Goal: Use online tool/utility: Use online tool/utility

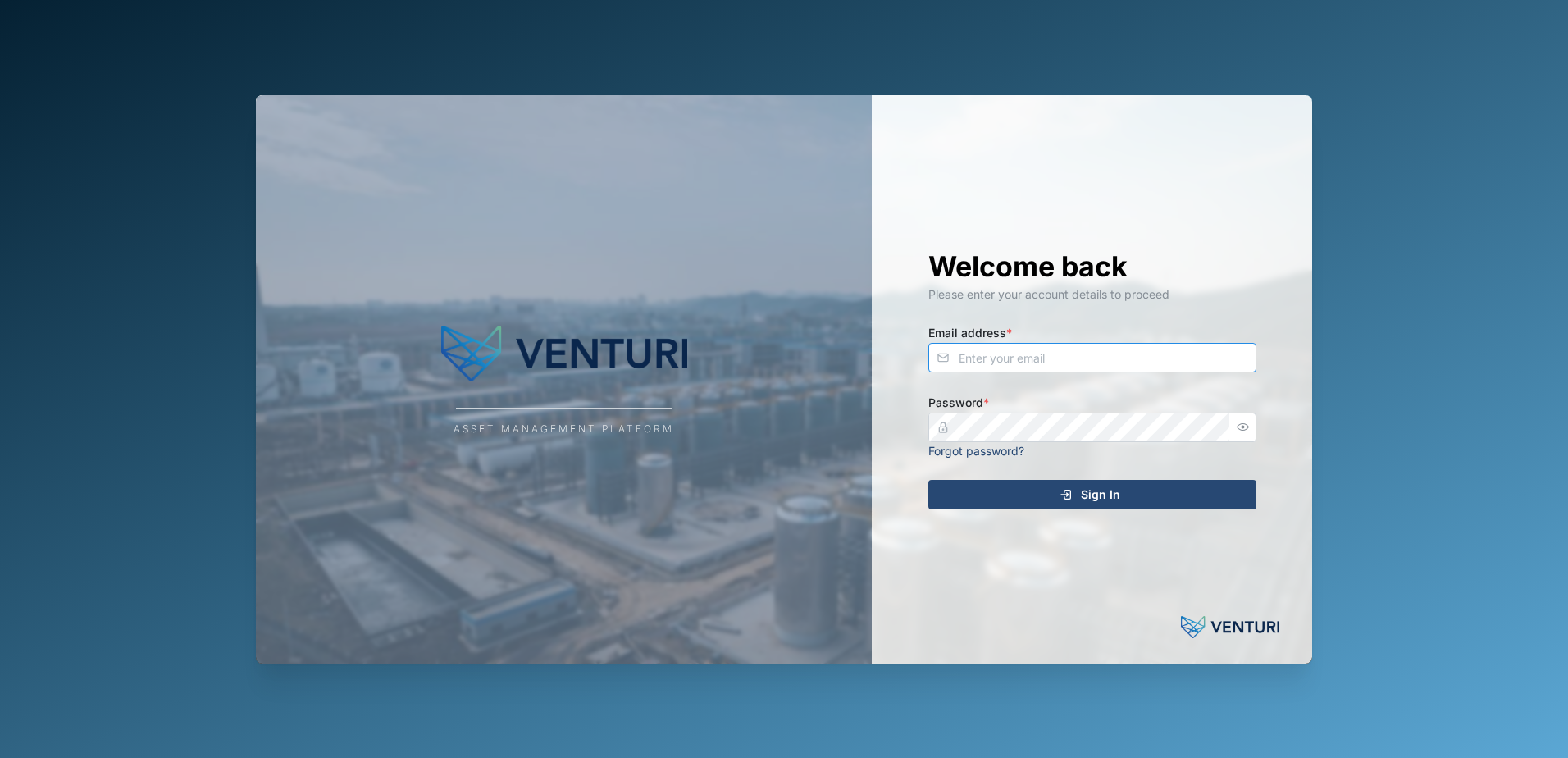
type input "[EMAIL_ADDRESS][DOMAIN_NAME]"
click at [1042, 499] on div "Sign In" at bounding box center [1090, 495] width 302 height 28
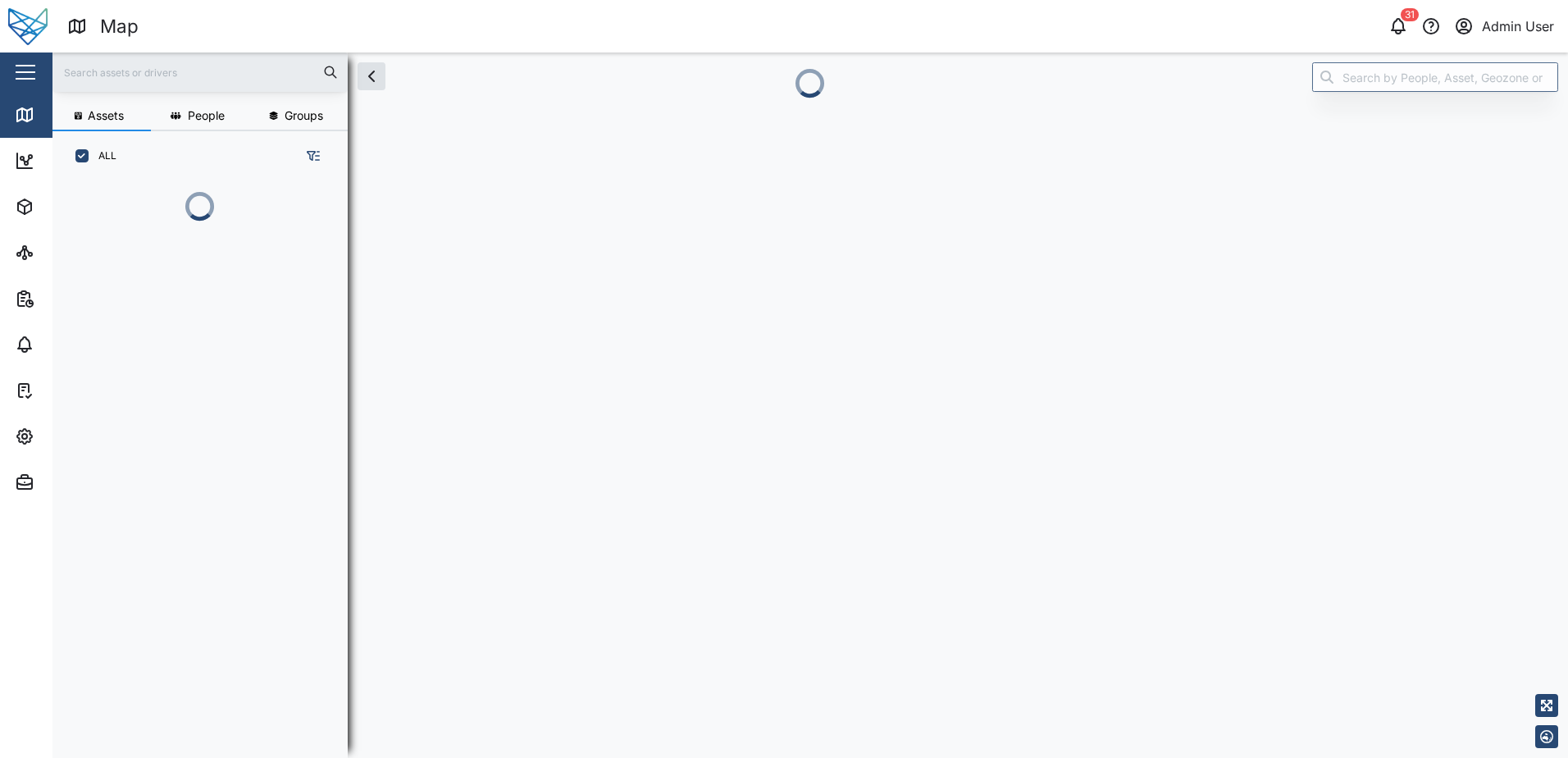
scroll to position [13, 13]
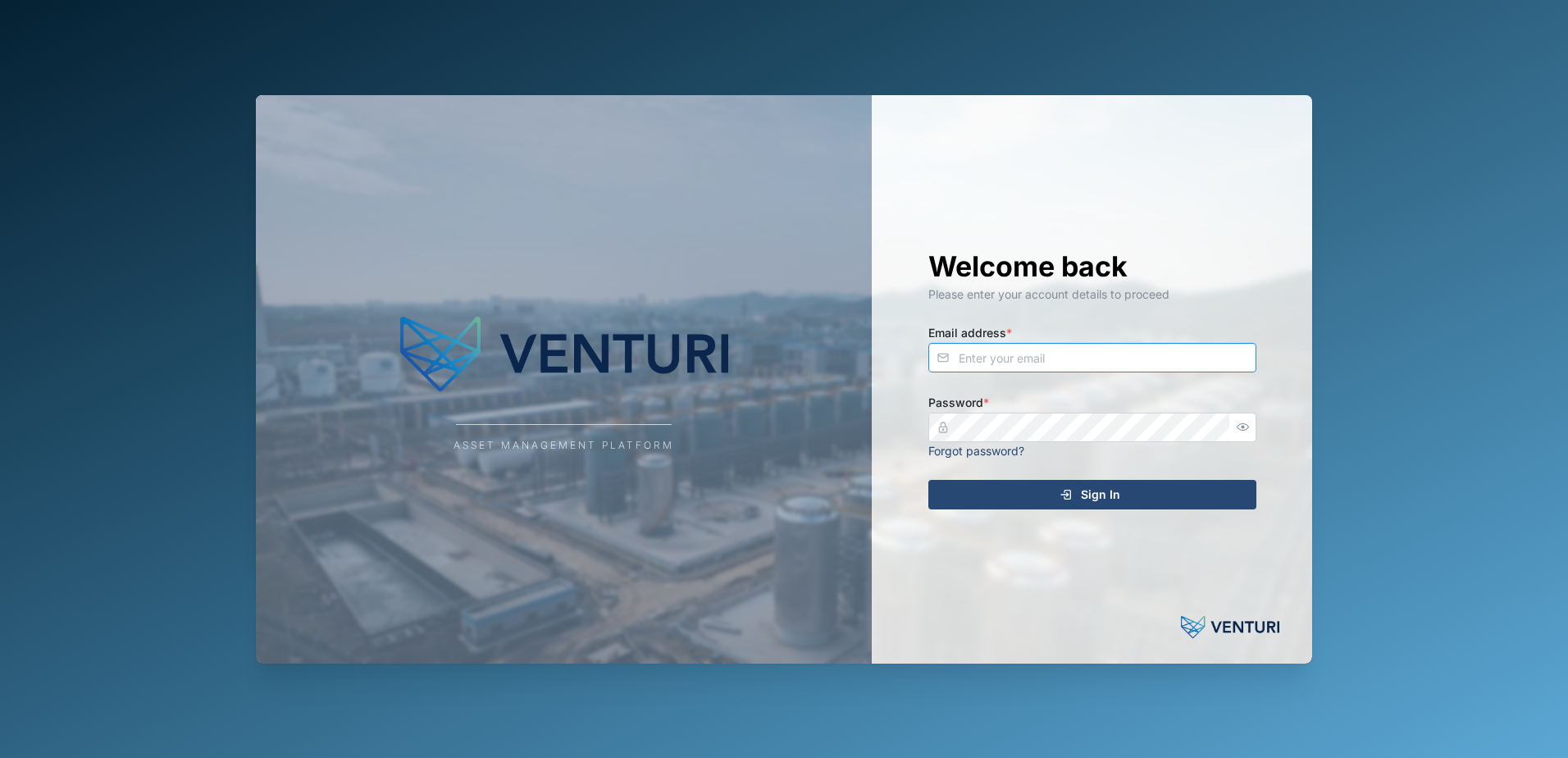
type input "[EMAIL_ADDRESS][DOMAIN_NAME]"
click at [1020, 496] on div "Sign In" at bounding box center [1090, 495] width 302 height 28
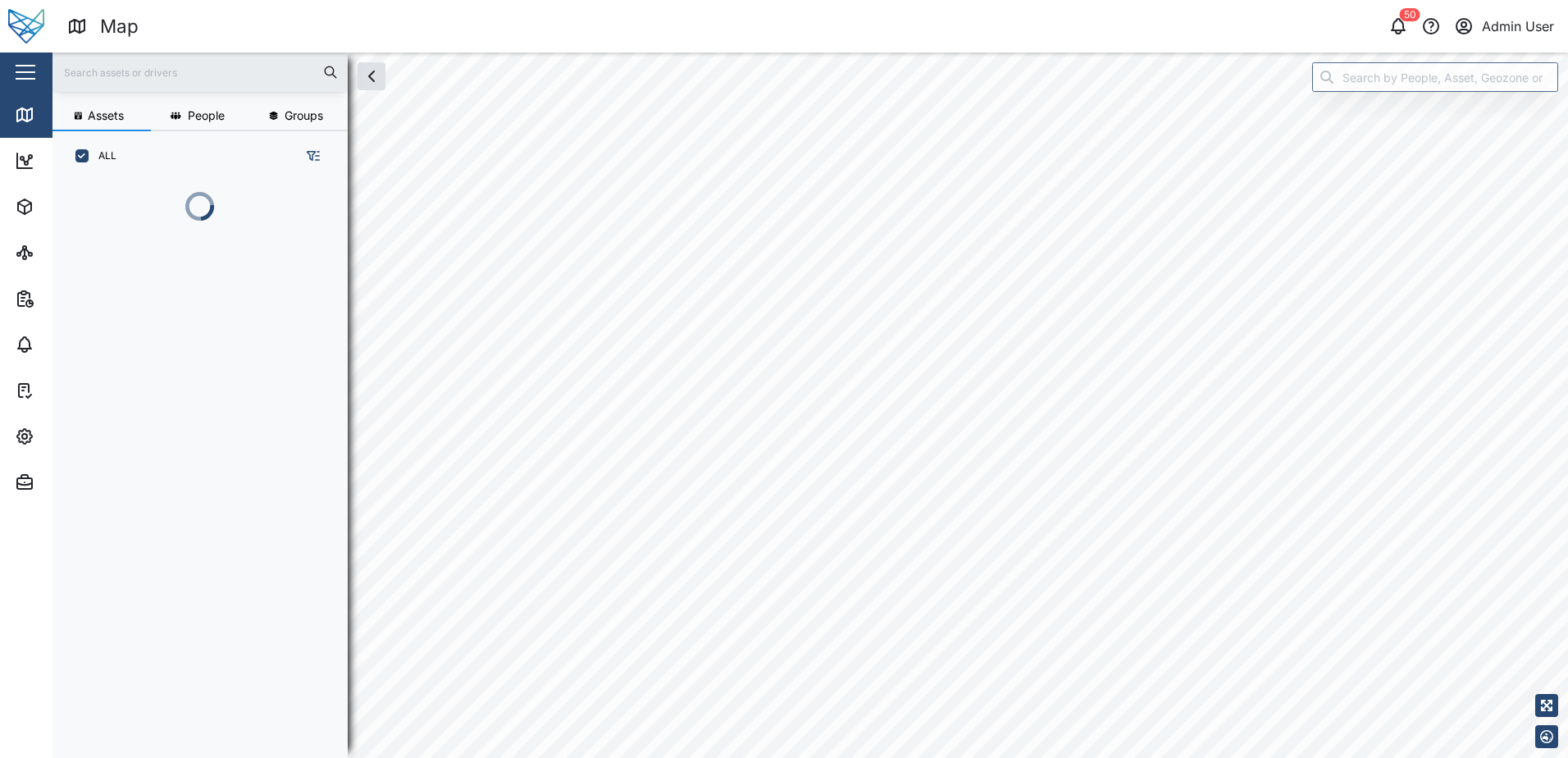
scroll to position [557, 257]
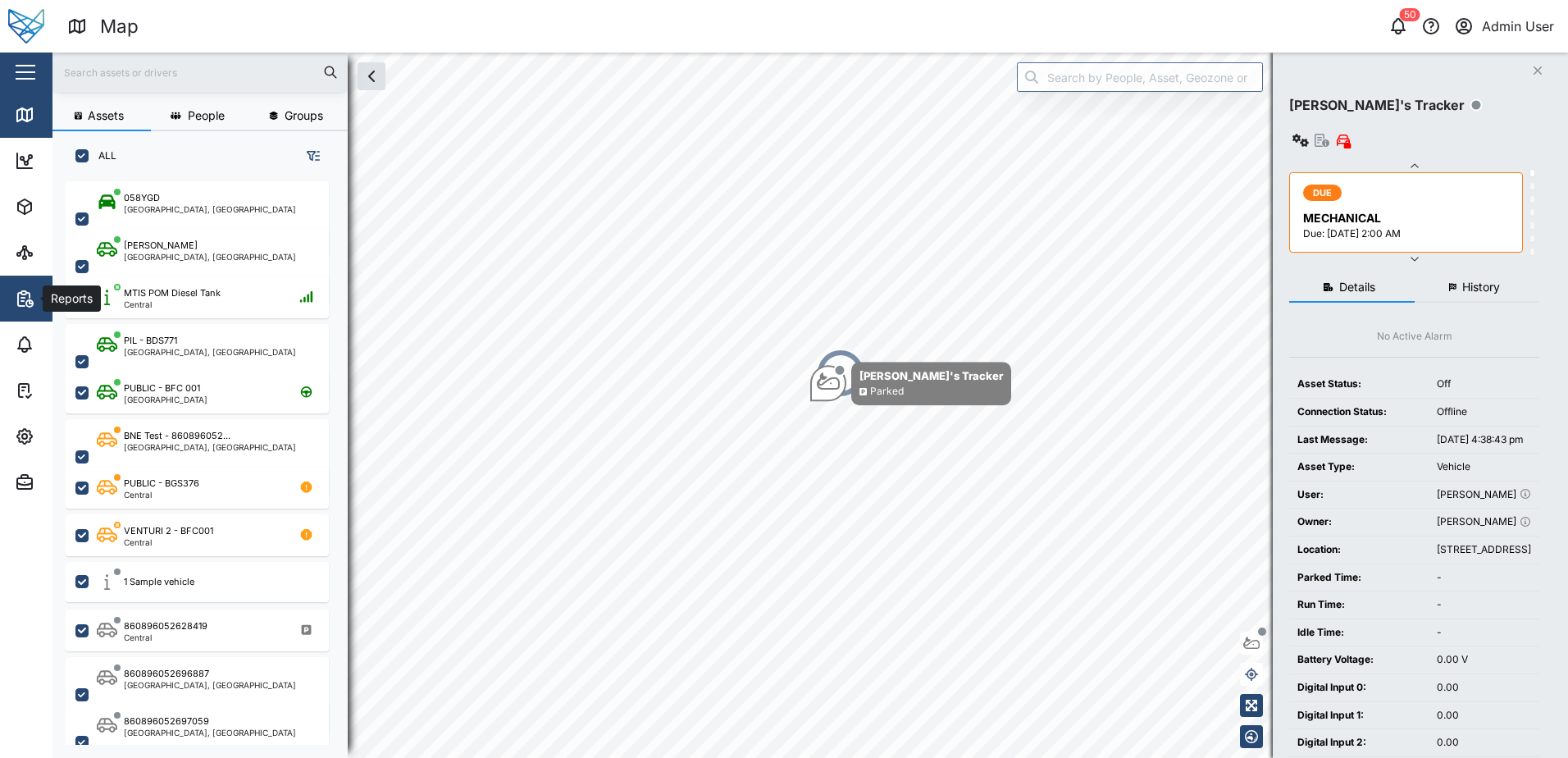
click at [20, 304] on icon "button" at bounding box center [24, 297] width 19 height 19
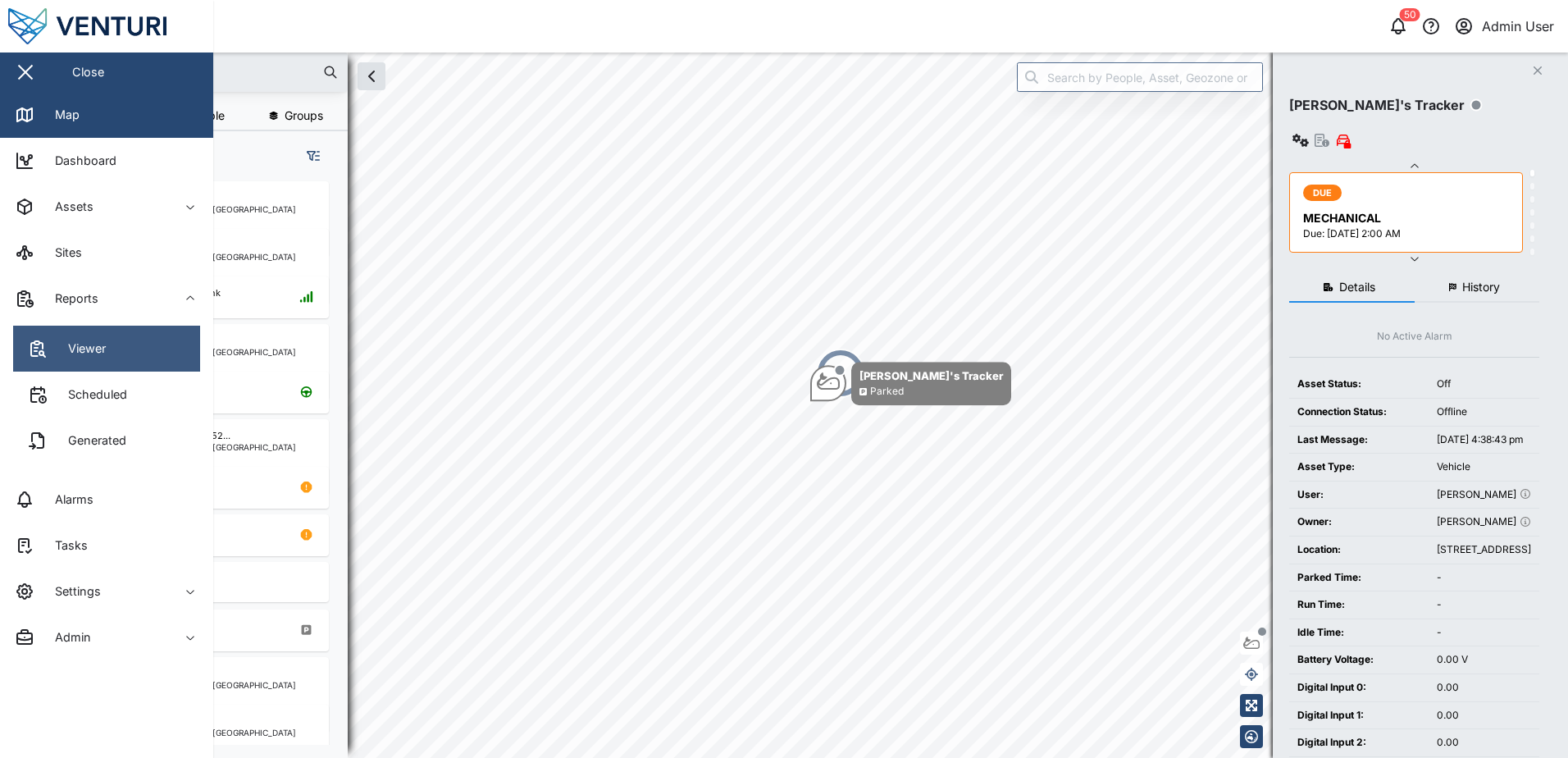
click at [67, 359] on link "Viewer" at bounding box center [106, 349] width 187 height 46
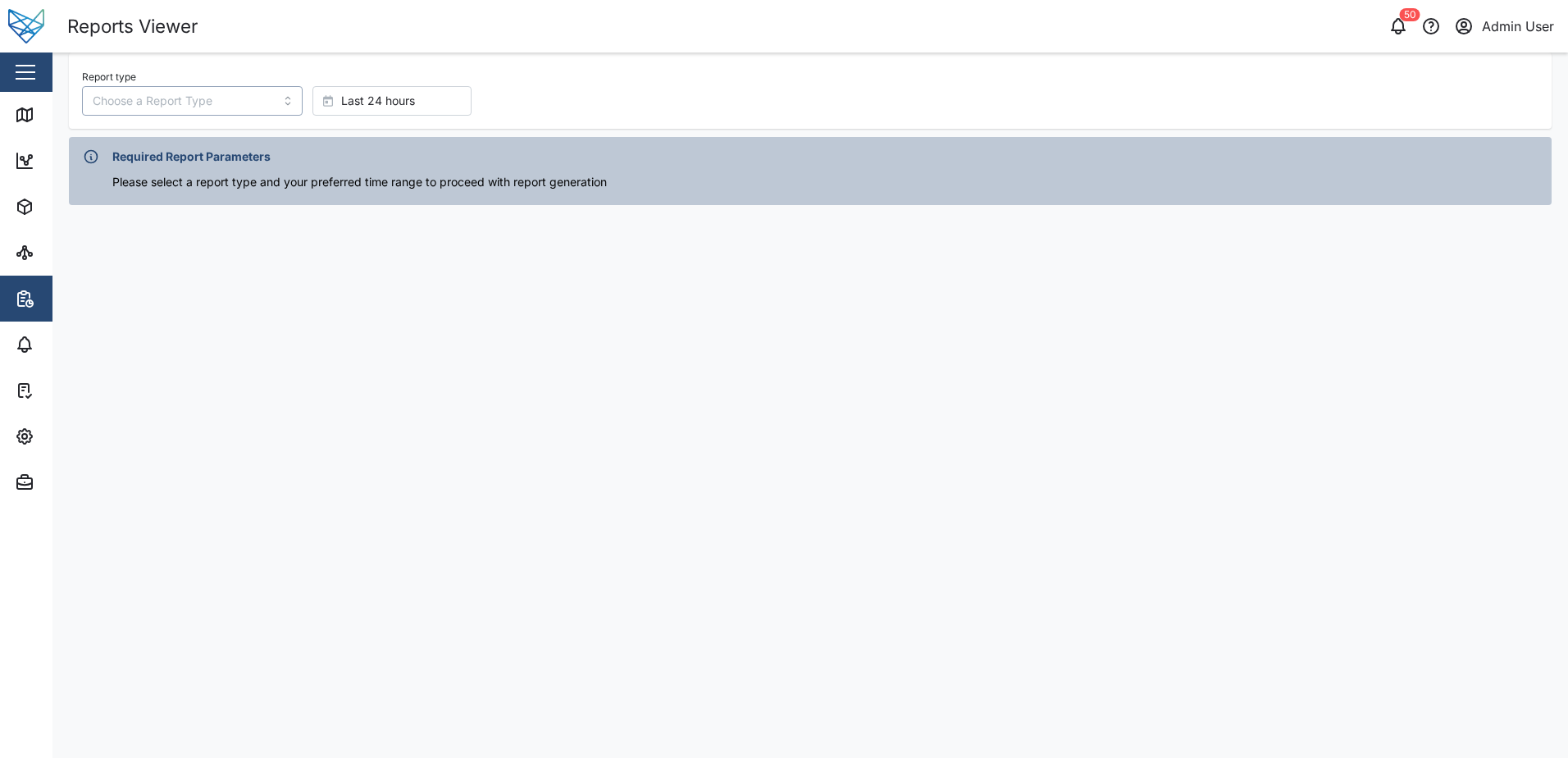
click at [232, 94] on input "Report type" at bounding box center [192, 100] width 221 height 29
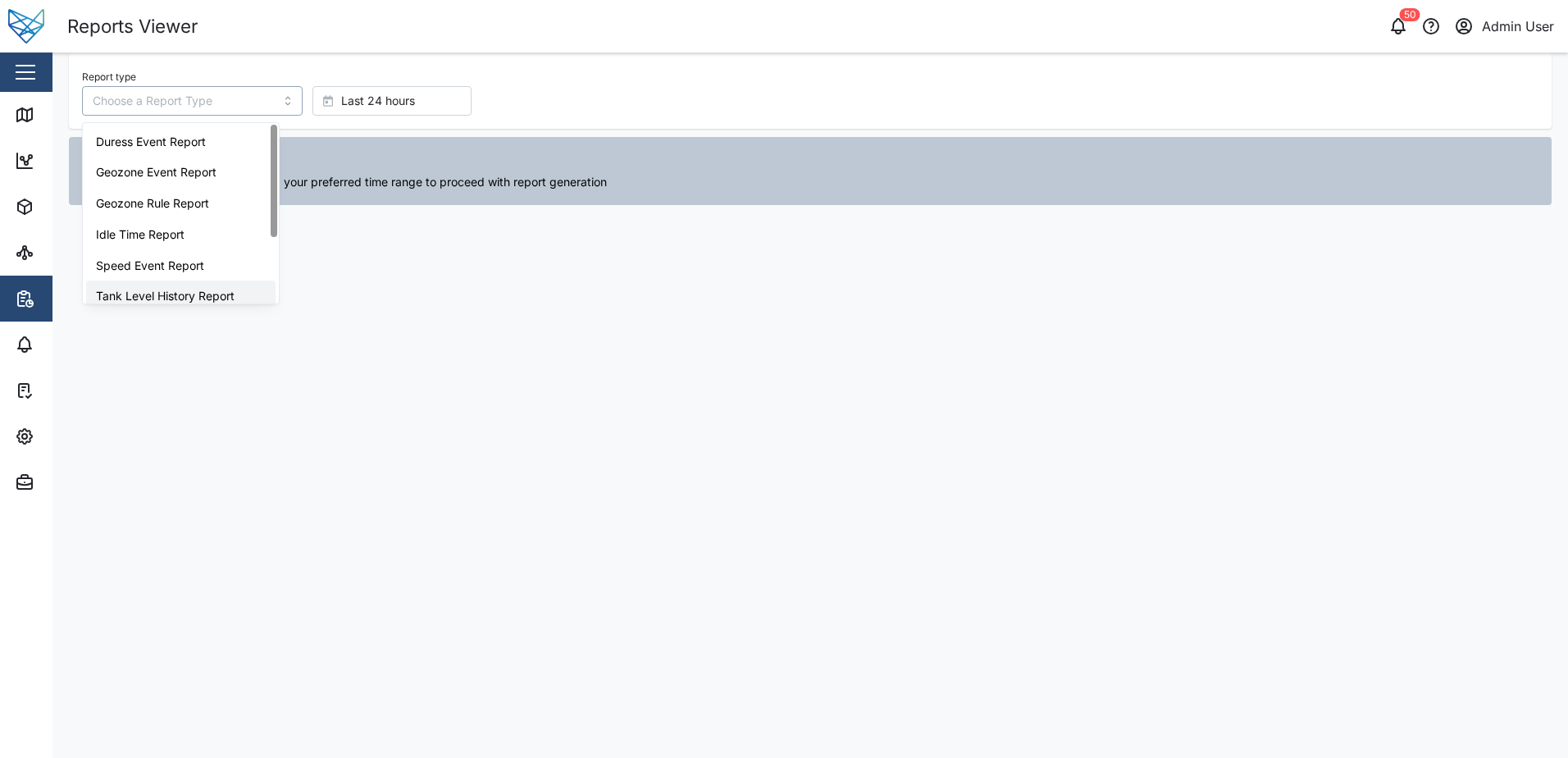
type input "Tank Level History Report"
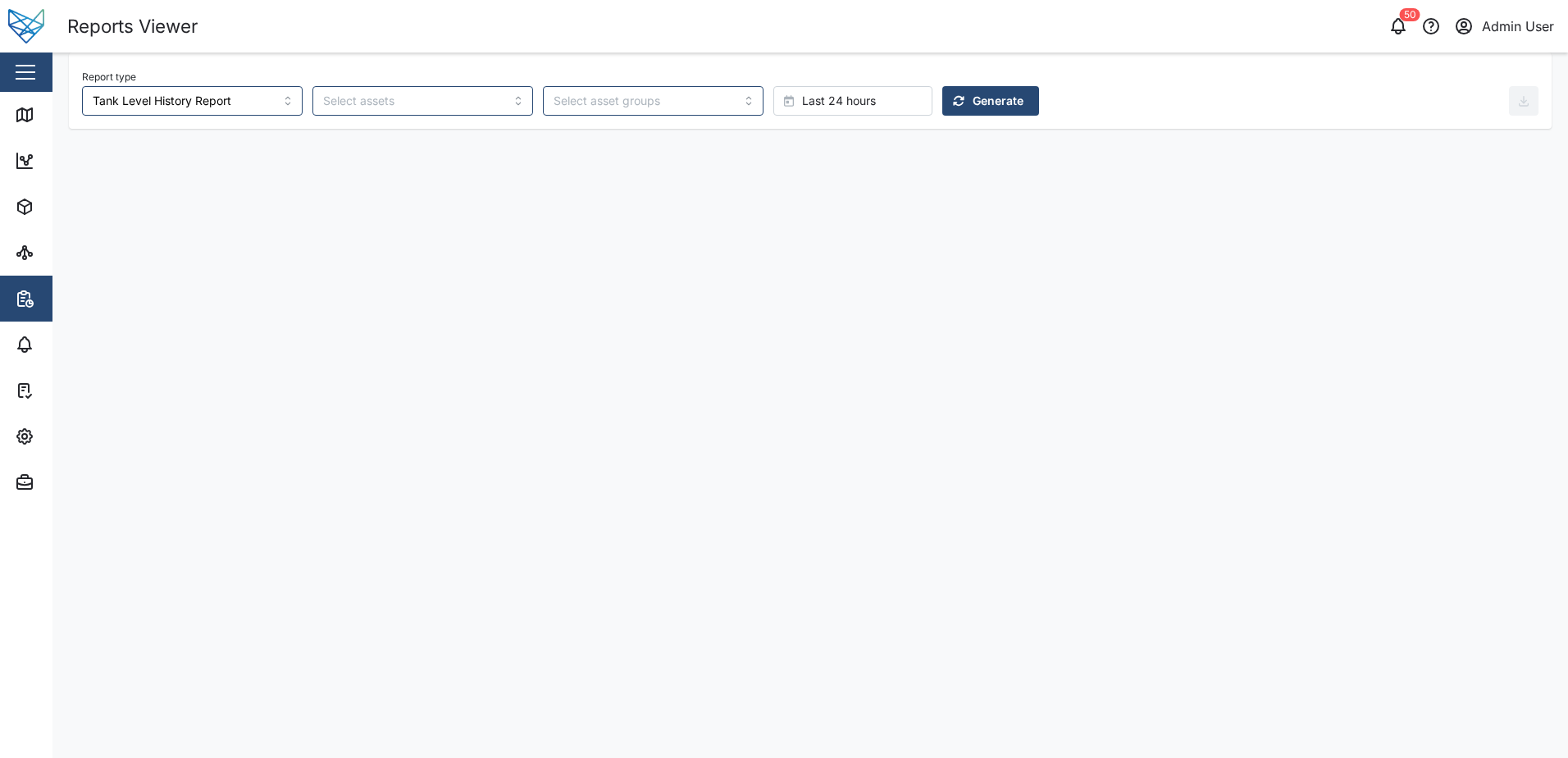
click at [802, 98] on span "Last 24 hours" at bounding box center [839, 100] width 74 height 28
click at [728, 274] on div "Last 3 days" at bounding box center [784, 274] width 157 height 29
click at [922, 186] on main "Report type Tank Level History Report Last 3 days Generate" at bounding box center [810, 405] width 1516 height 706
click at [972, 101] on span "Generate" at bounding box center [997, 100] width 51 height 28
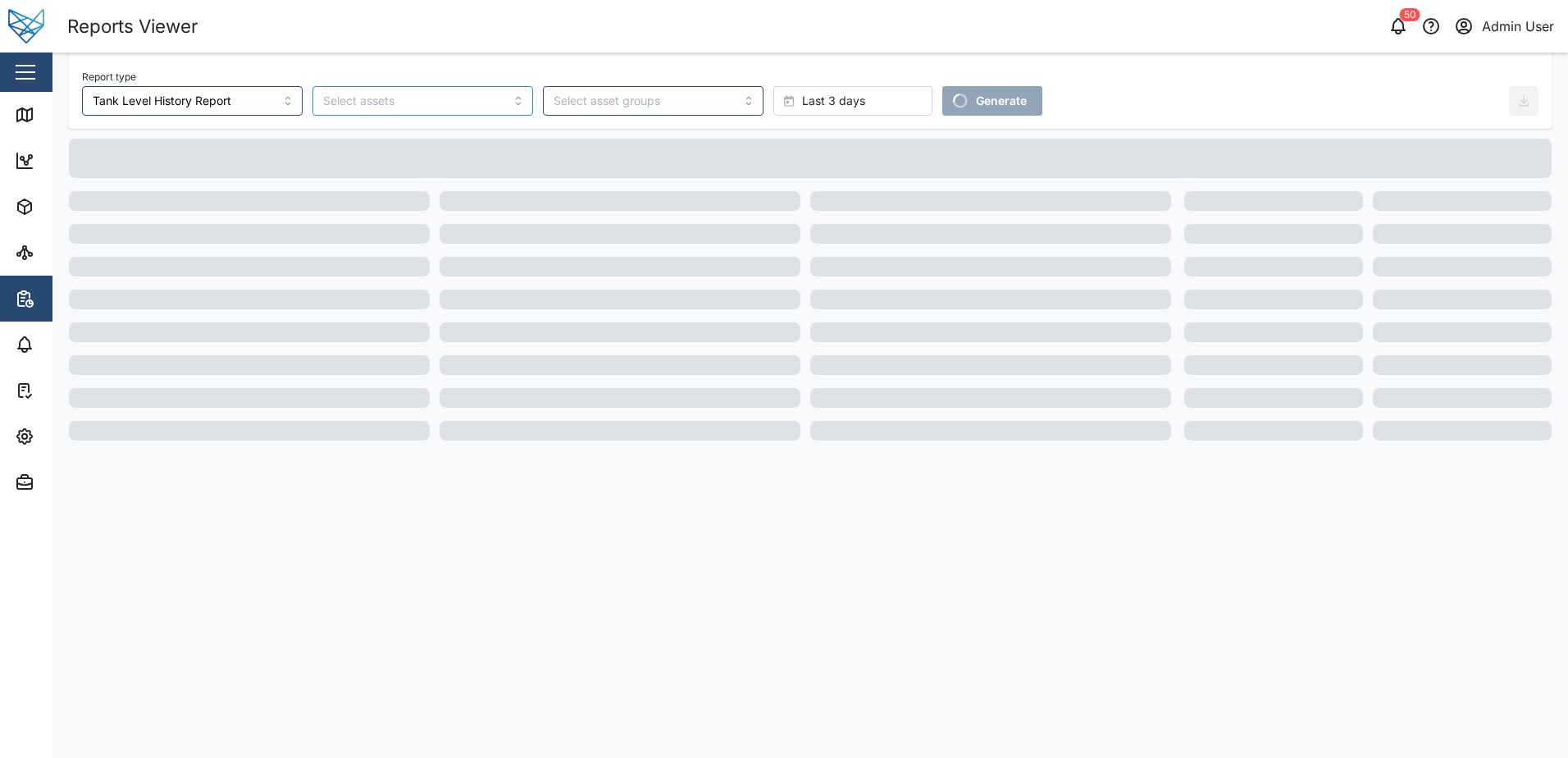
click at [454, 109] on div at bounding box center [410, 100] width 183 height 28
click at [466, 103] on div at bounding box center [423, 100] width 221 height 29
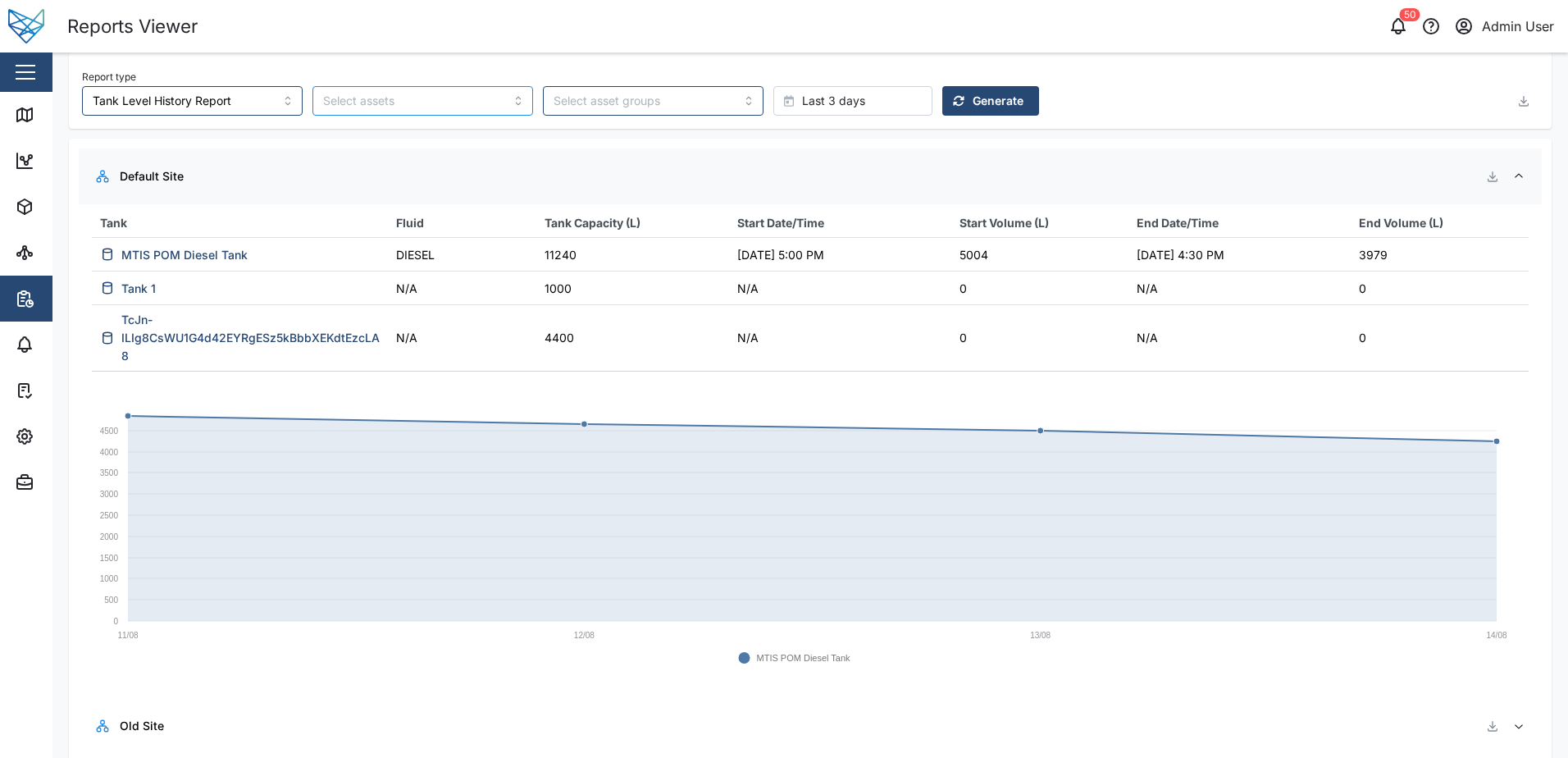
scroll to position [20, 0]
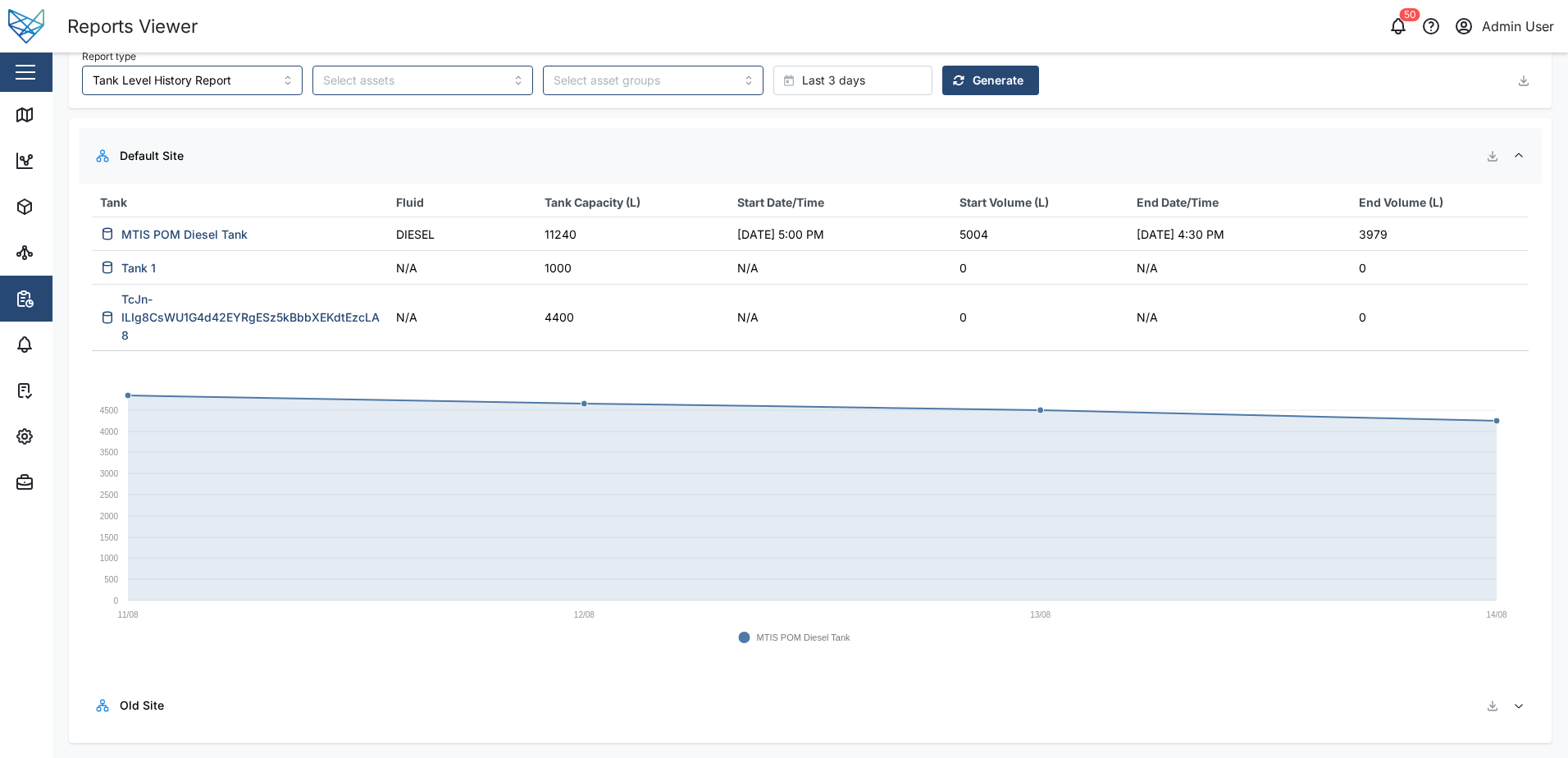
click at [972, 87] on span "Generate" at bounding box center [997, 80] width 51 height 28
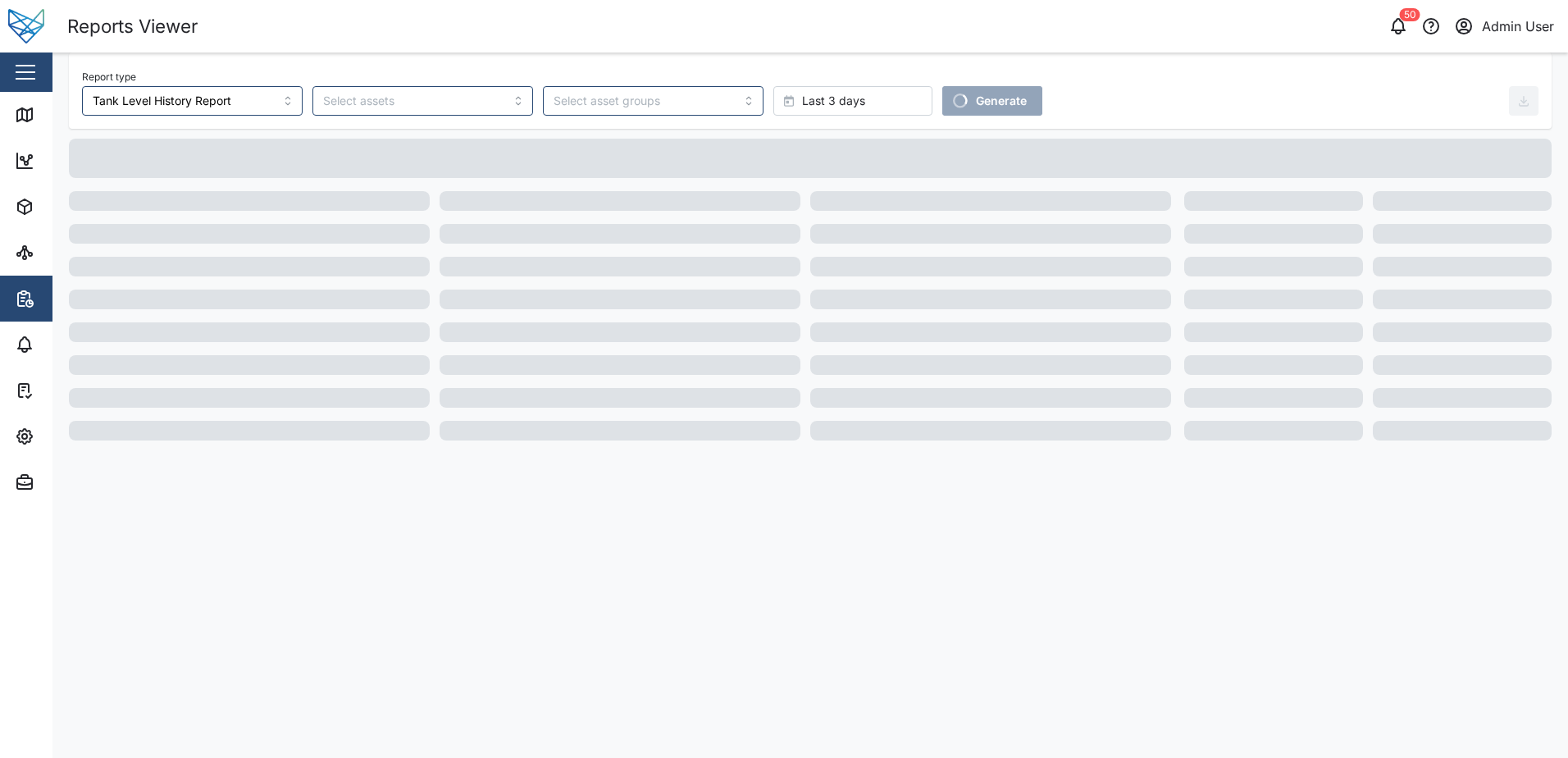
scroll to position [0, 0]
